Goal: Information Seeking & Learning: Check status

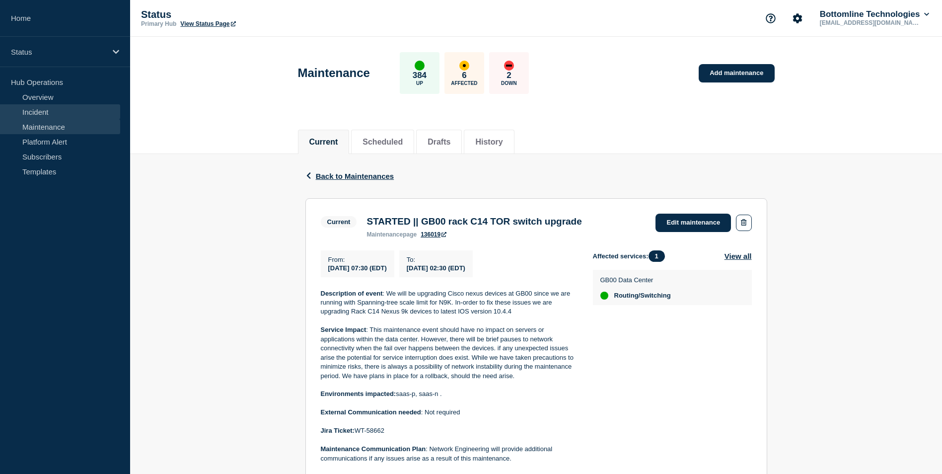
click at [65, 113] on link "Incident" at bounding box center [60, 111] width 120 height 15
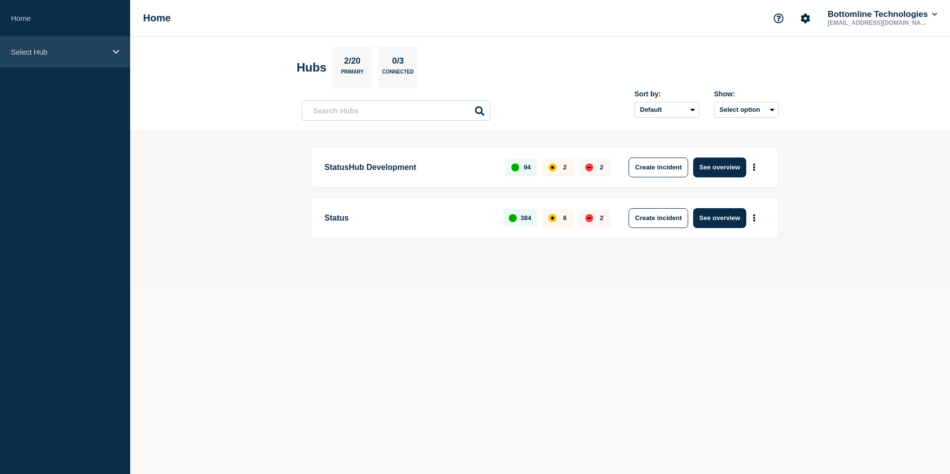
click at [119, 50] on icon at bounding box center [116, 51] width 6 height 7
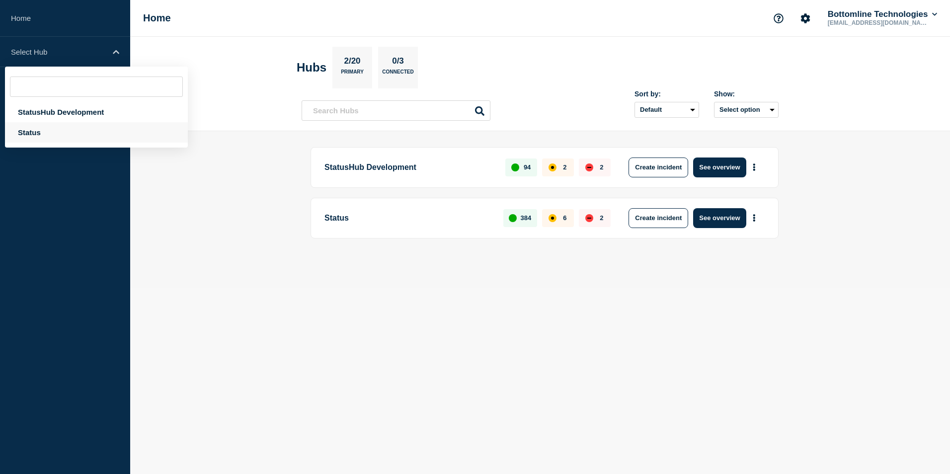
click at [74, 132] on div "Status" at bounding box center [96, 132] width 183 height 20
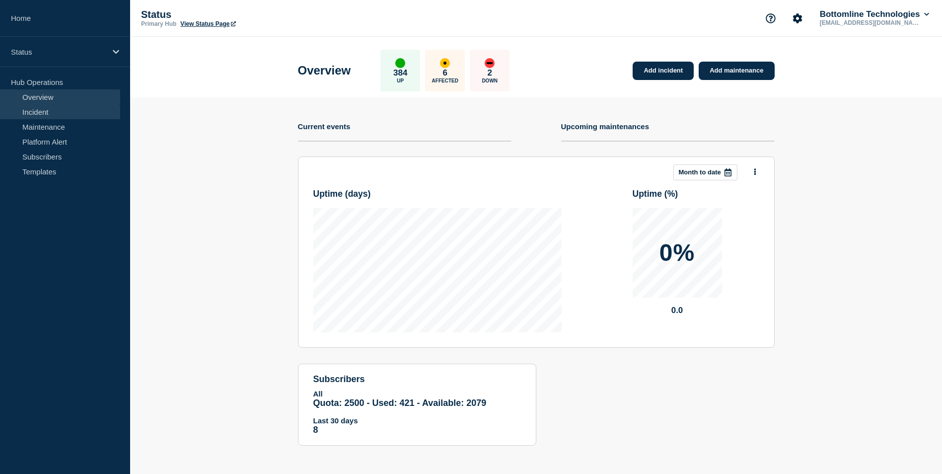
click at [94, 113] on link "Incident" at bounding box center [60, 111] width 120 height 15
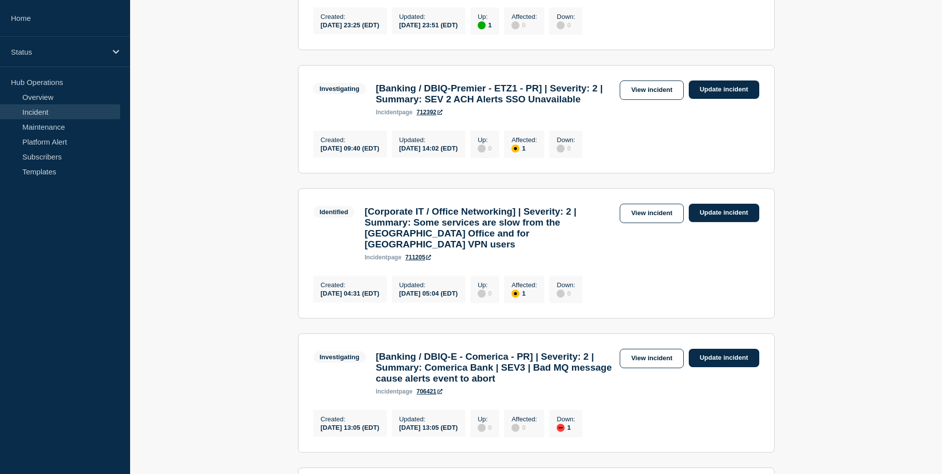
scroll to position [298, 0]
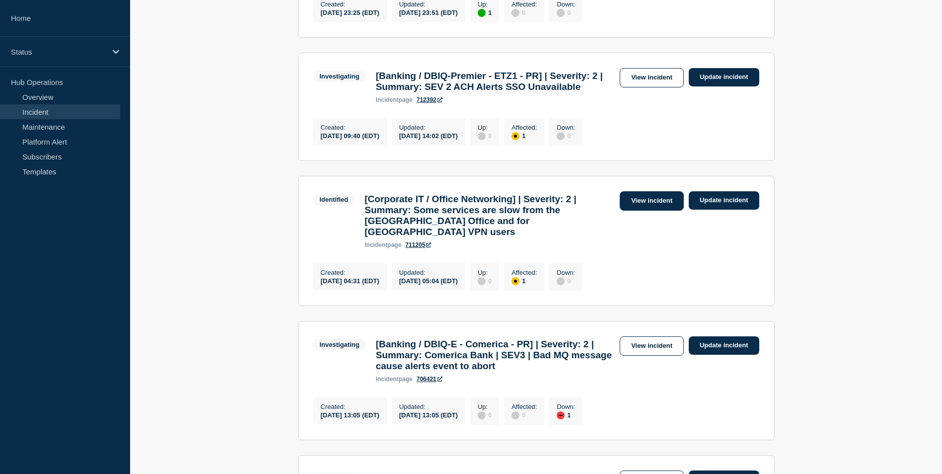
click at [640, 211] on link "View incident" at bounding box center [652, 200] width 64 height 19
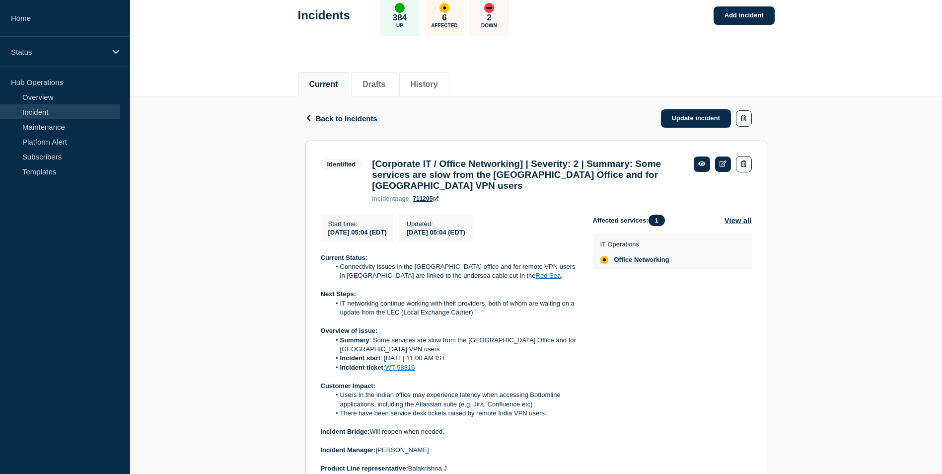
scroll to position [149, 0]
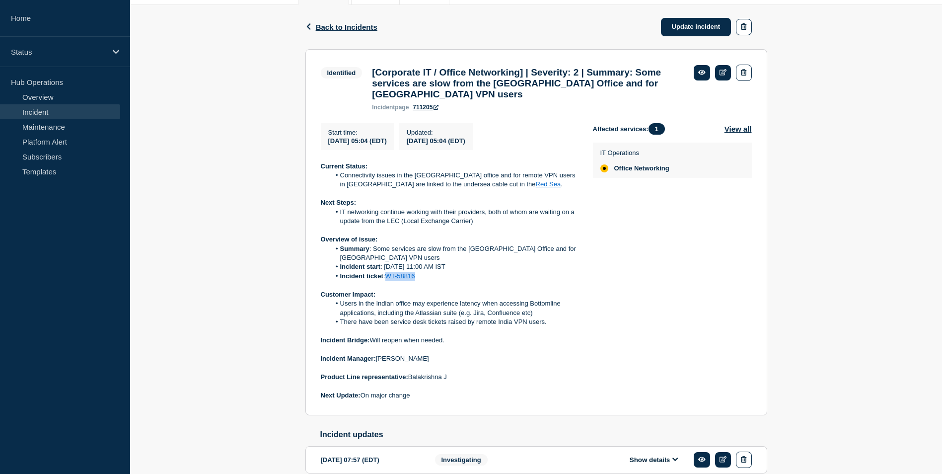
drag, startPoint x: 418, startPoint y: 272, endPoint x: 388, endPoint y: 273, distance: 30.8
click at [388, 273] on li "Incident ticket : WT-58816" at bounding box center [453, 276] width 247 height 9
copy link "WT-58816"
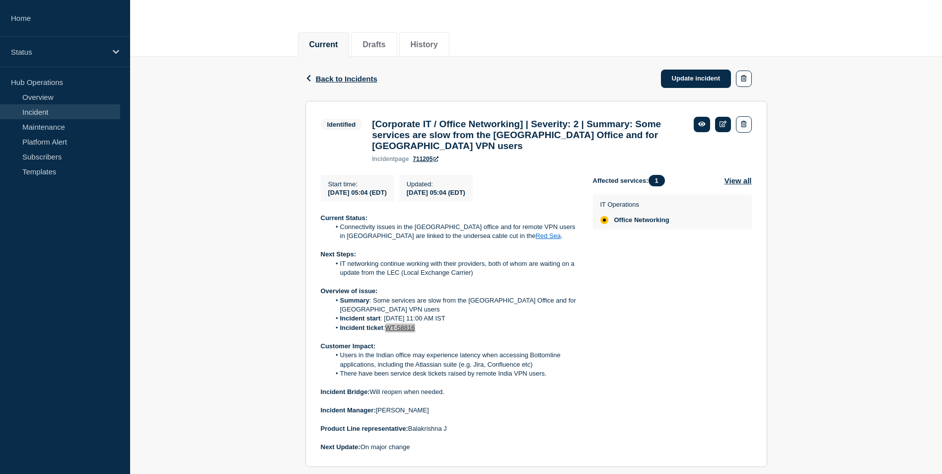
scroll to position [50, 0]
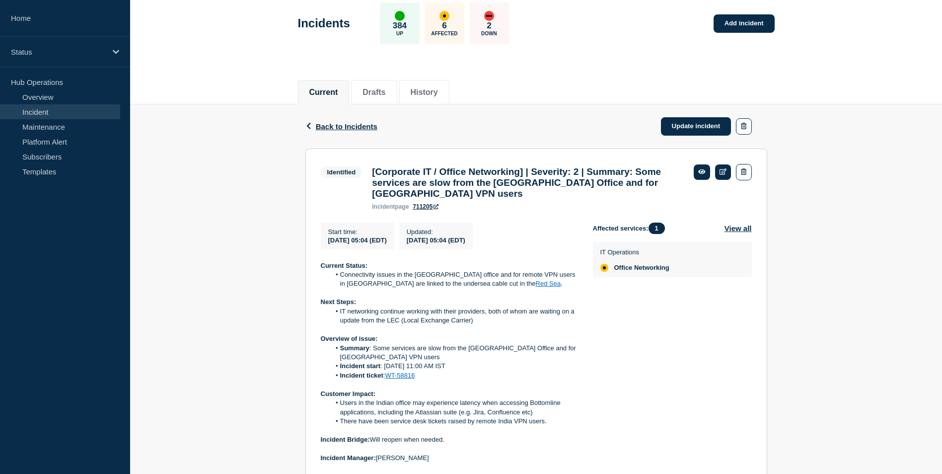
click at [212, 319] on div "Back Back to Incidents Update incident Identified [Corporate IT / Office Networ…" at bounding box center [536, 402] width 812 height 597
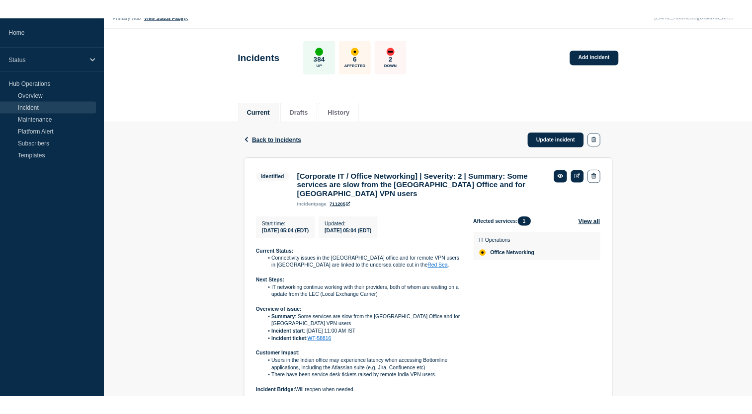
scroll to position [0, 0]
